Goal: Task Accomplishment & Management: Manage account settings

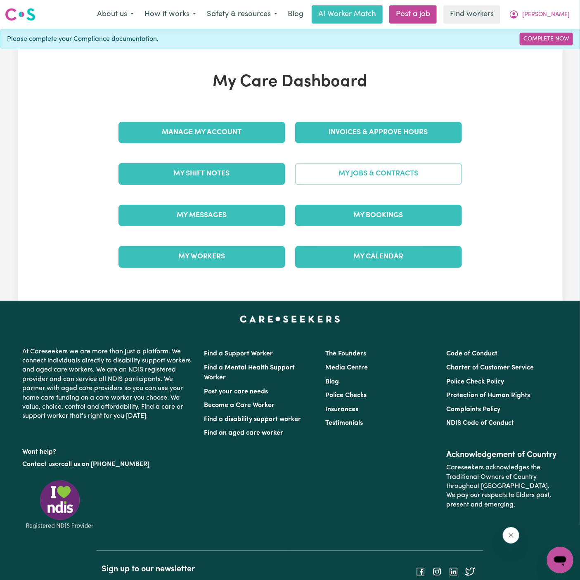
click at [398, 175] on link "My Jobs & Contracts" at bounding box center [378, 173] width 167 height 21
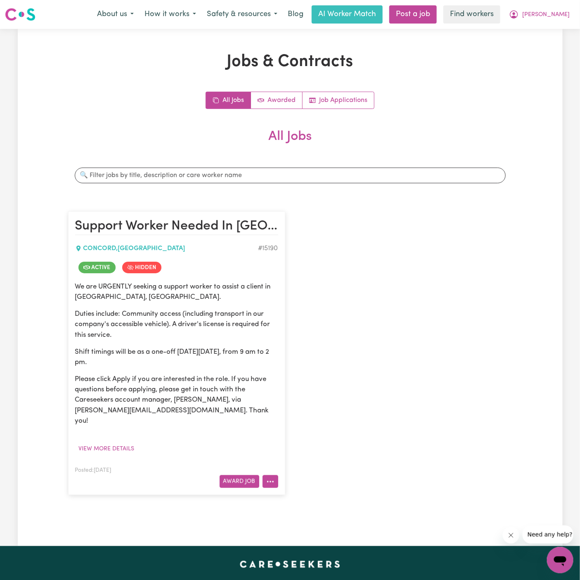
click at [272, 475] on button "More options" at bounding box center [270, 481] width 16 height 13
click at [286, 372] on link "View/Edit Contract" at bounding box center [303, 380] width 80 height 17
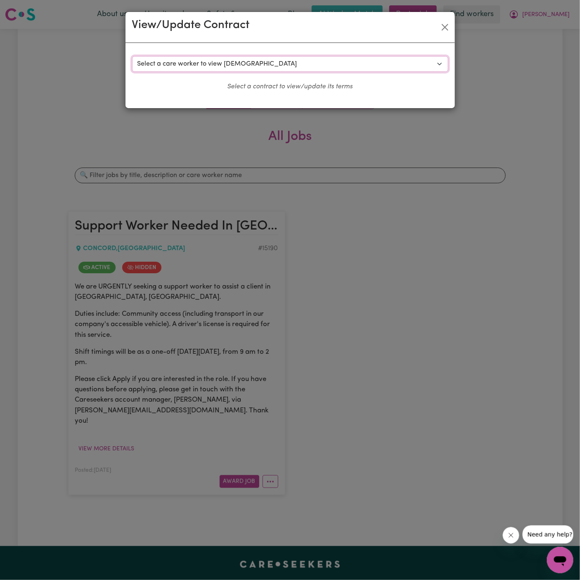
click at [227, 61] on select "Select a care worker to view contract #10663 - Hari S (contract rejected) #1066…" at bounding box center [290, 64] width 316 height 16
select select "10280"
click at [132, 56] on select "Select a care worker to view contract #10663 - Hari S (contract rejected) #1066…" at bounding box center [290, 64] width 316 height 16
select select "PUBLIC_HOLIDAY"
select select "COMMUNITY_ACCESS"
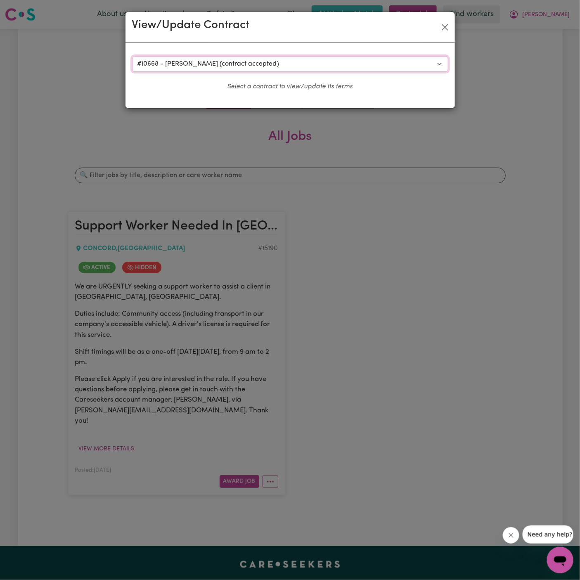
select select "ONE"
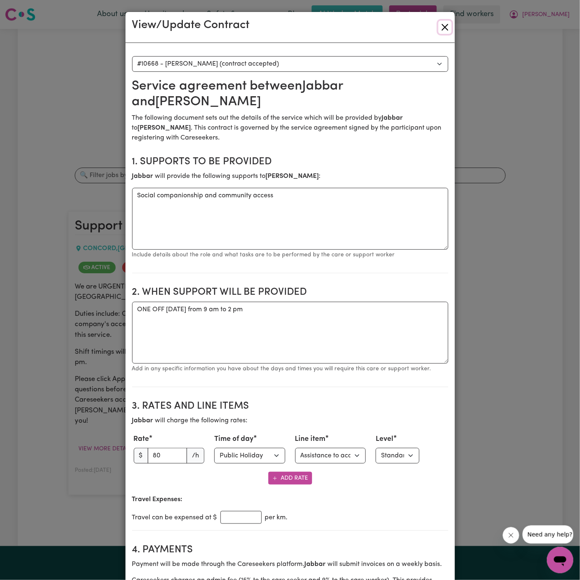
click at [445, 25] on button "Close" at bounding box center [444, 27] width 13 height 13
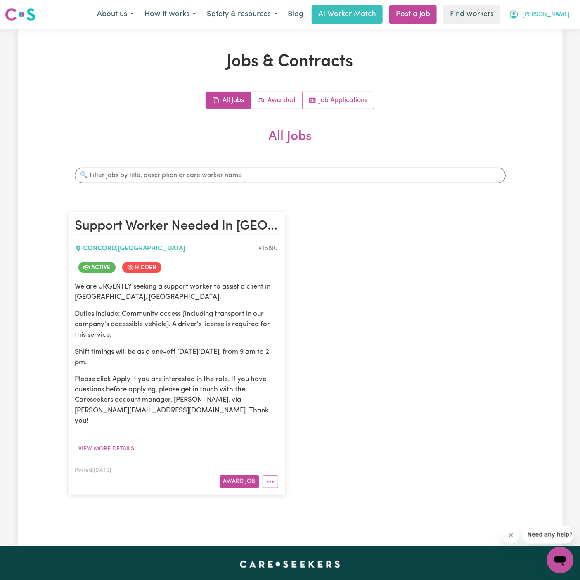
click at [568, 13] on span "[PERSON_NAME]" at bounding box center [545, 14] width 47 height 9
click at [557, 51] on link "Logout" at bounding box center [541, 48] width 65 height 16
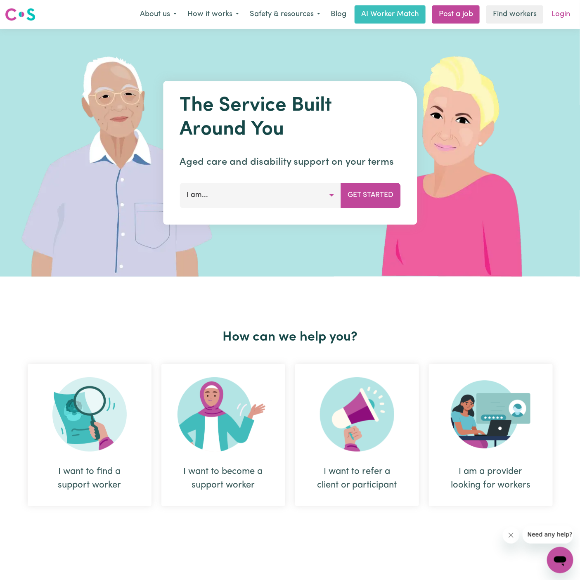
click at [562, 17] on link "Login" at bounding box center [560, 14] width 28 height 18
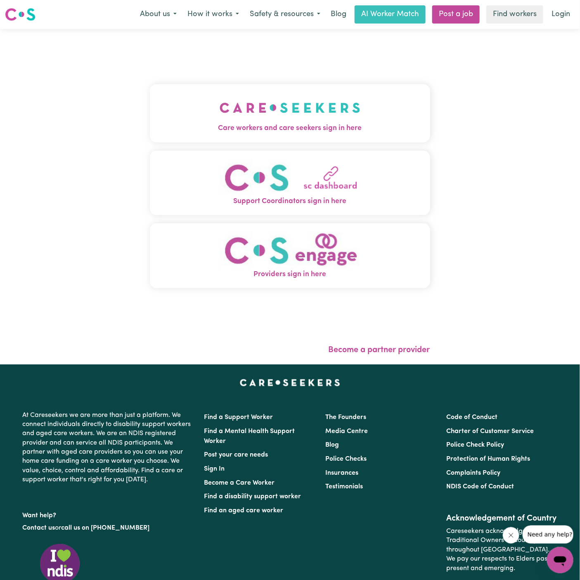
click at [283, 119] on img "Care workers and care seekers sign in here" at bounding box center [290, 107] width 141 height 31
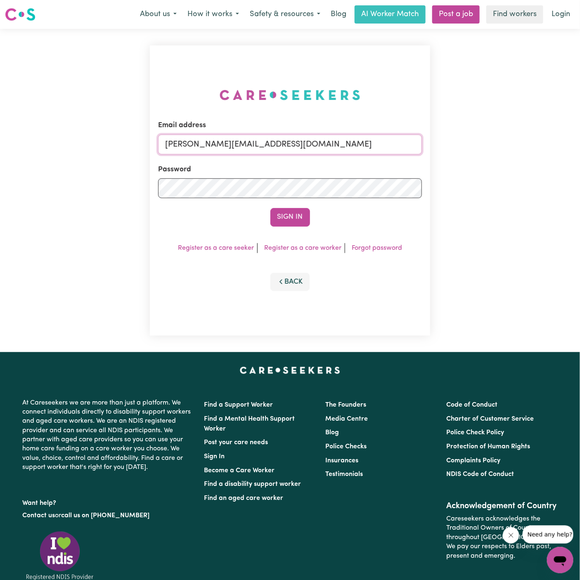
click at [347, 139] on input "dyan@careseekers.com.au" at bounding box center [290, 145] width 264 height 20
drag, startPoint x: 207, startPoint y: 144, endPoint x: 551, endPoint y: 184, distance: 345.6
click at [551, 184] on div "Email address superuser~JoanFergusonKNC@careseekers.com.au Password Sign In Reg…" at bounding box center [290, 190] width 580 height 323
type input "superuser~akhtarjabbar786rafi@gmail.com"
click at [270, 208] on button "Sign In" at bounding box center [290, 217] width 40 height 18
